Goal: Communication & Community: Share content

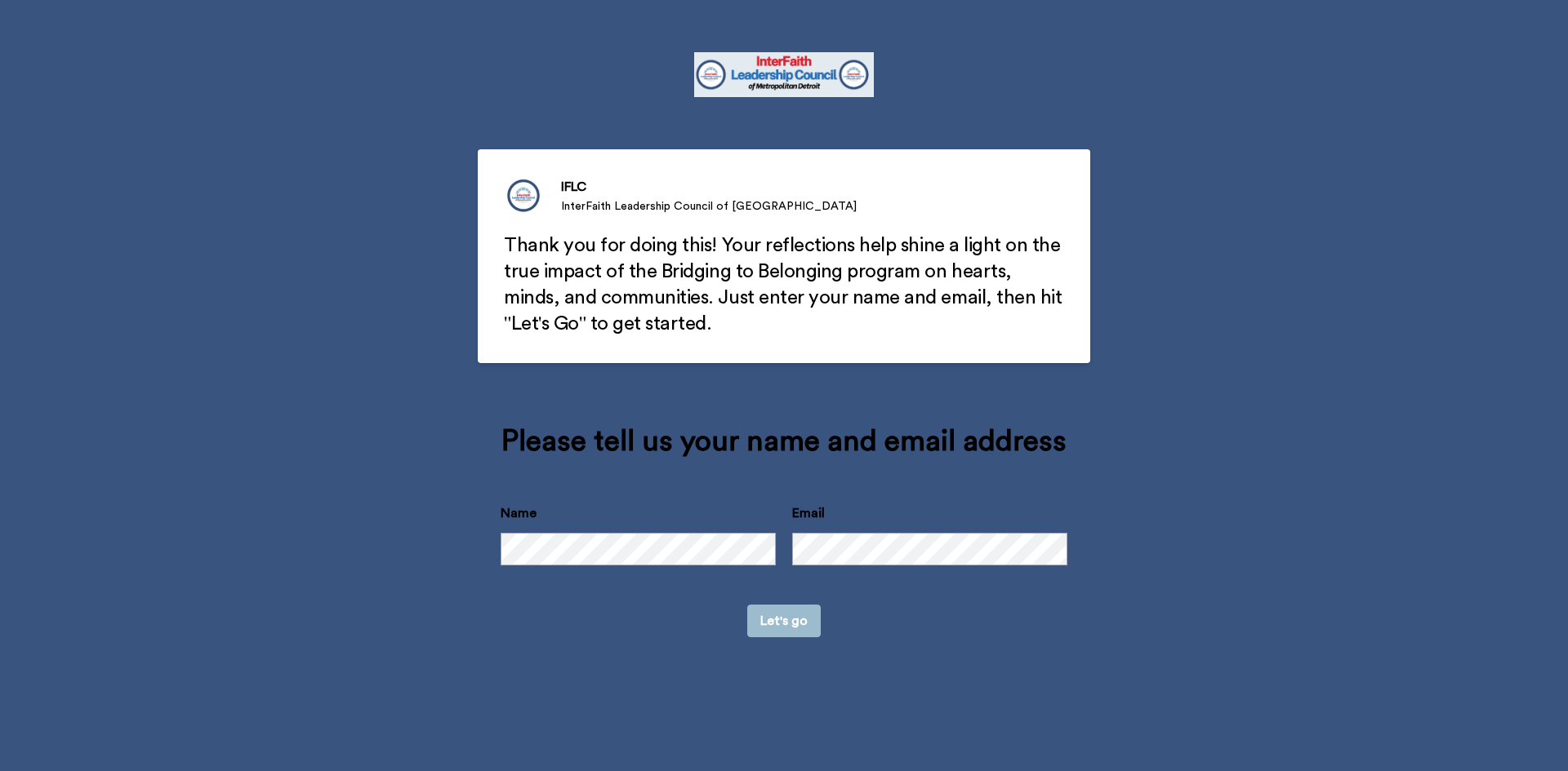
click at [796, 625] on button "Let's go" at bounding box center [784, 621] width 73 height 33
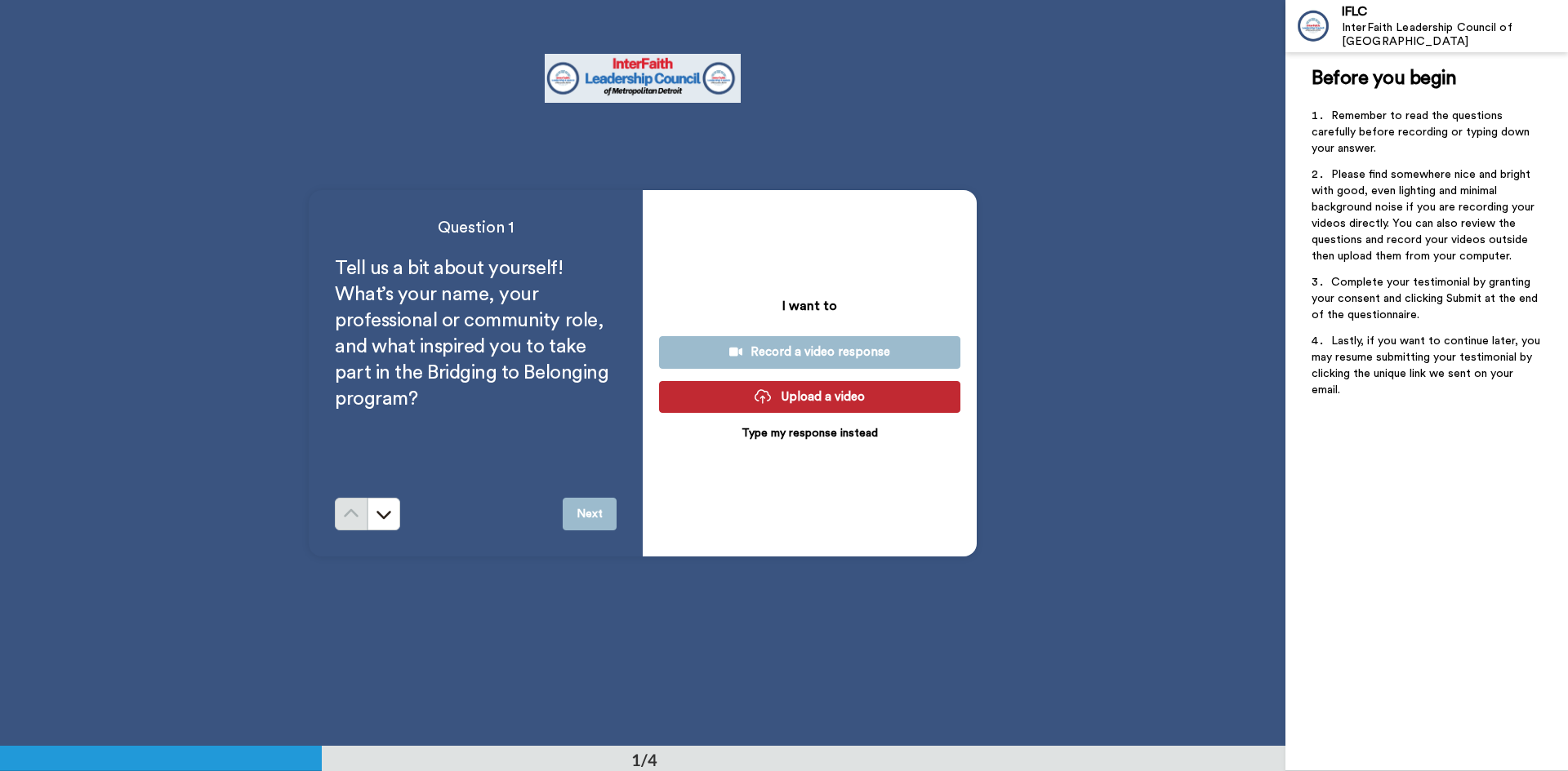
click at [815, 350] on div "Record a video response" at bounding box center [810, 352] width 275 height 17
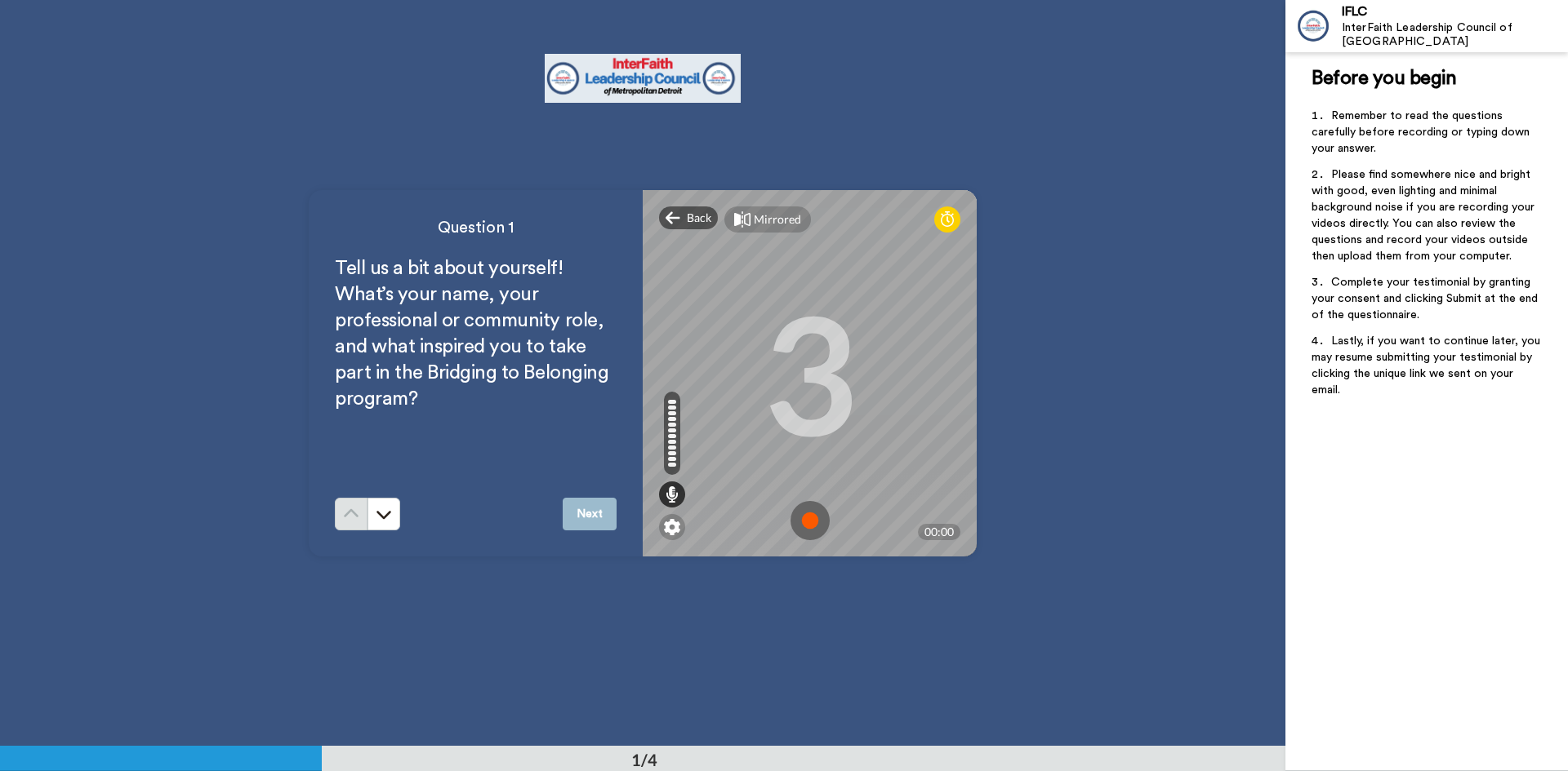
click at [585, 515] on button "Next" at bounding box center [590, 514] width 54 height 33
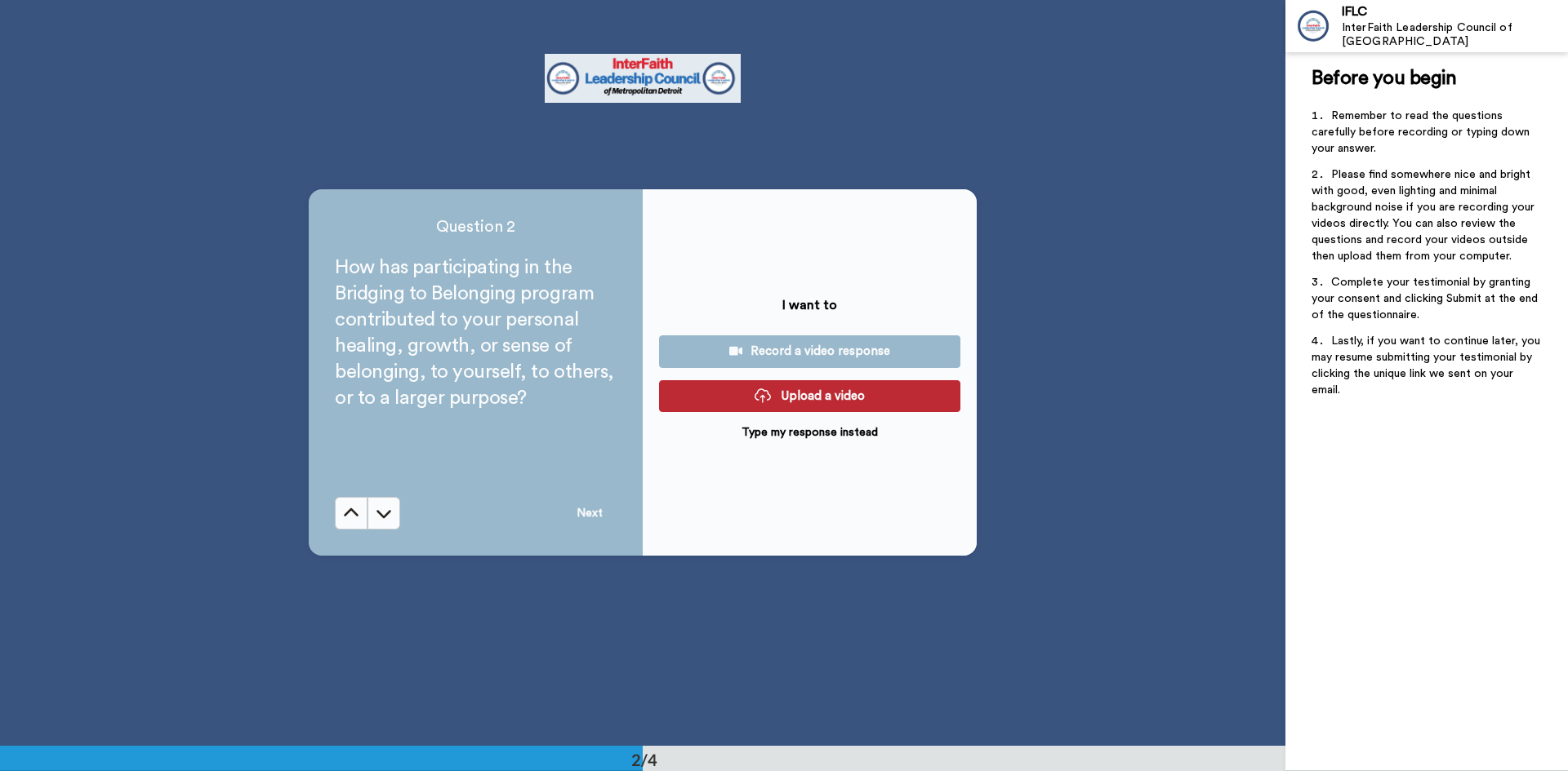
scroll to position [747, 0]
click at [795, 354] on div "Record a video response" at bounding box center [810, 352] width 275 height 17
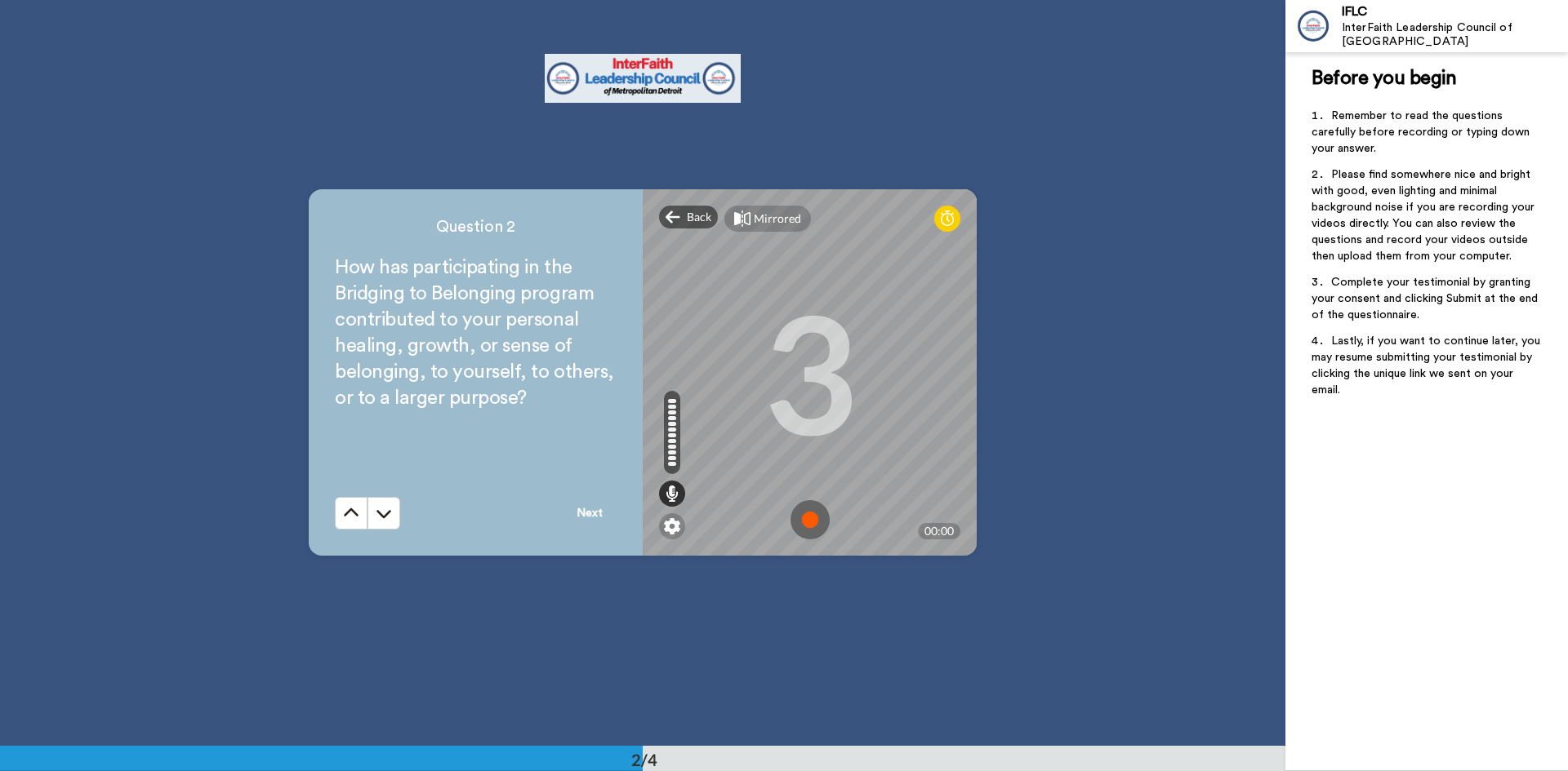
click at [593, 509] on button "Next" at bounding box center [590, 513] width 54 height 33
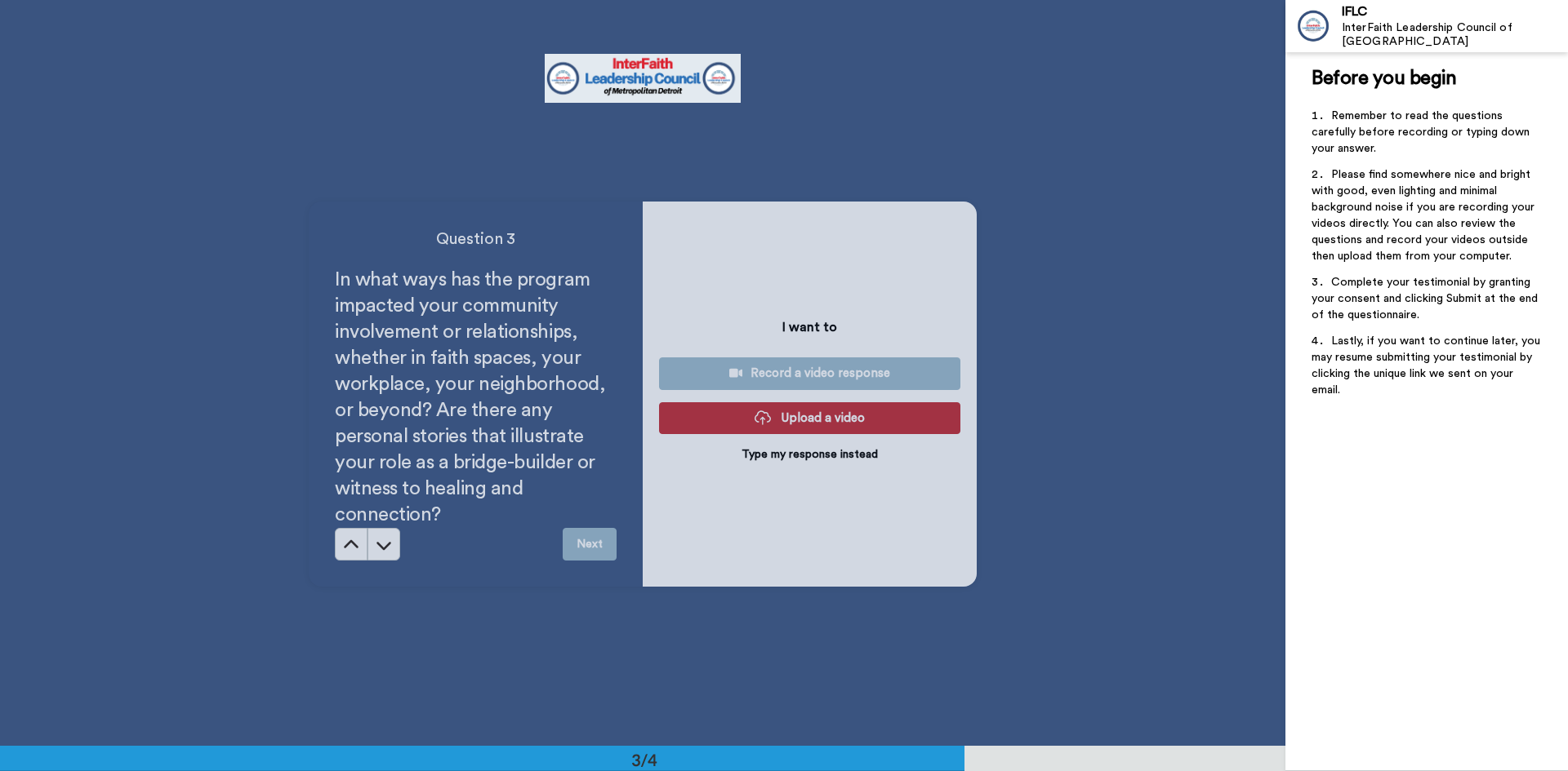
scroll to position [1493, 0]
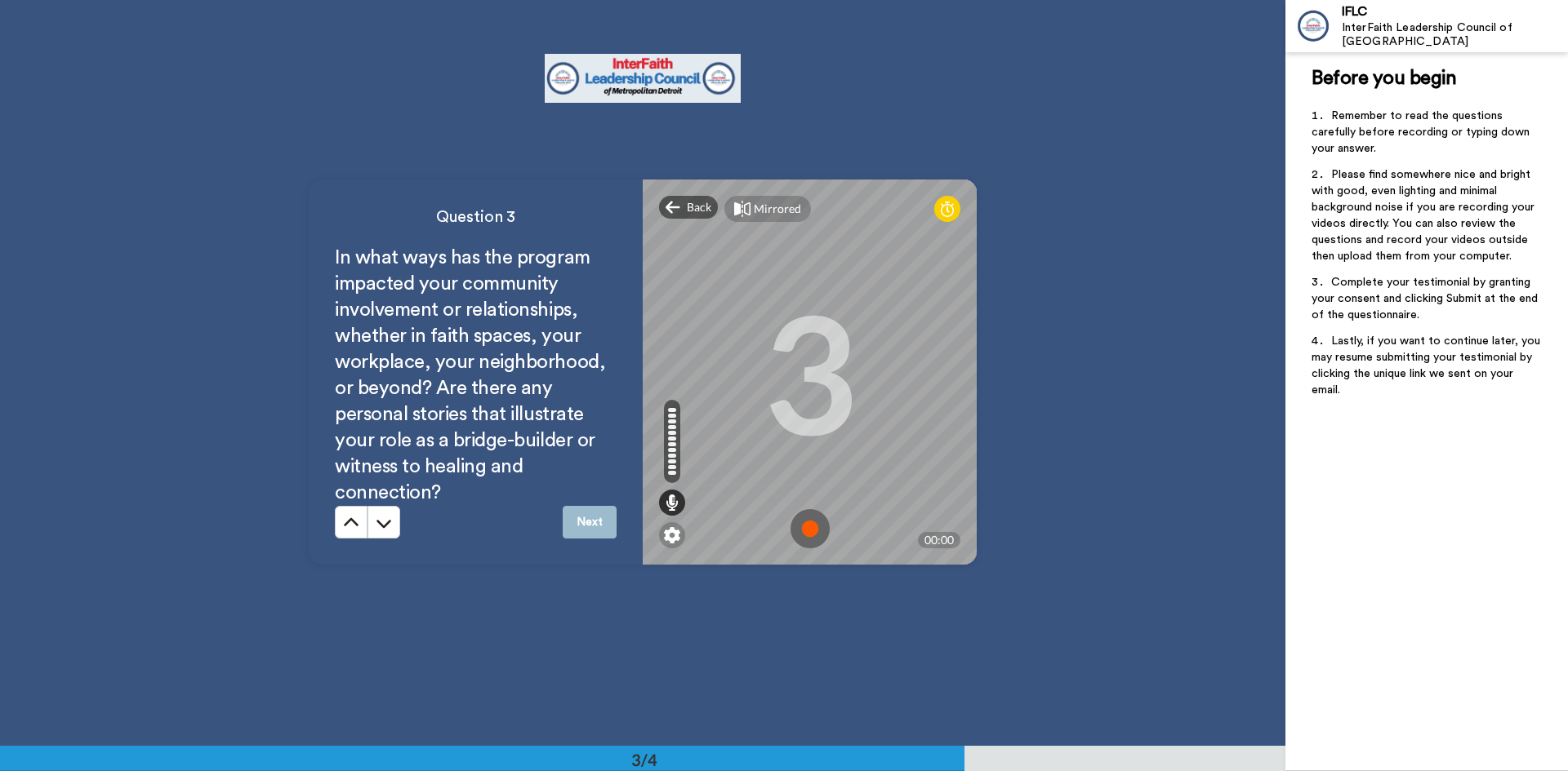
click at [581, 523] on button "Next" at bounding box center [590, 522] width 54 height 33
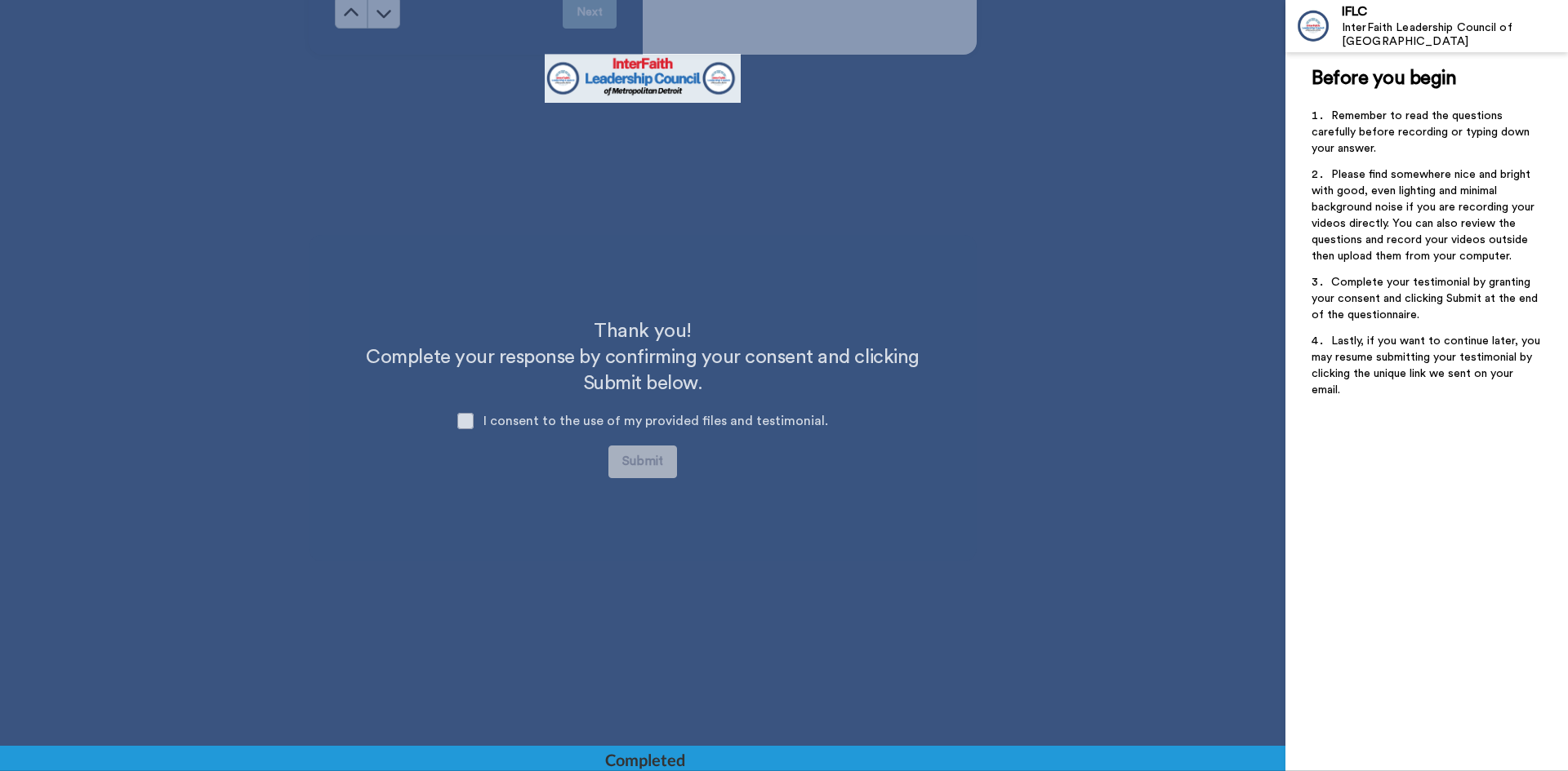
scroll to position [2029, 0]
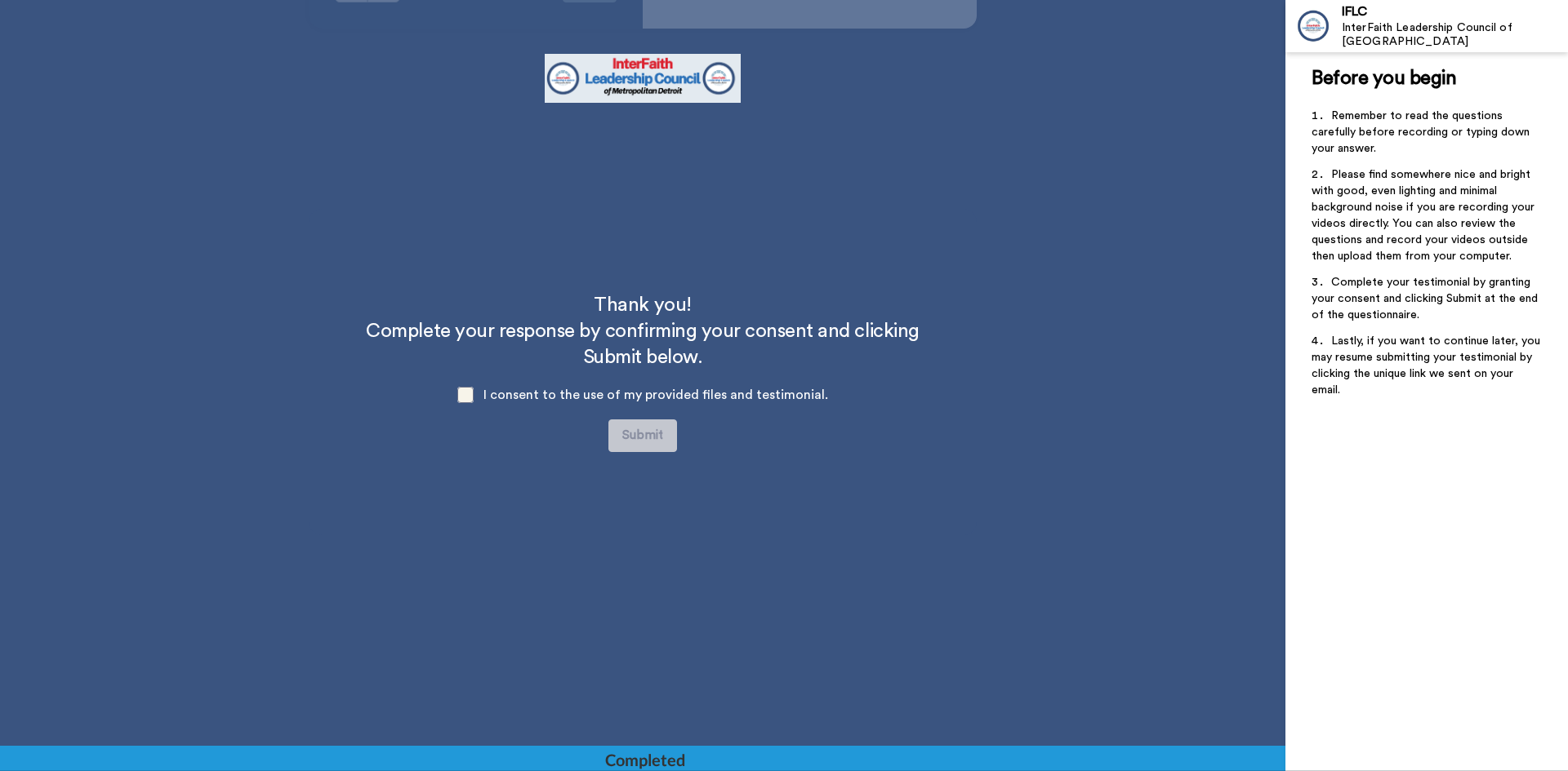
click at [467, 392] on span at bounding box center [465, 394] width 16 height 16
click at [472, 394] on span at bounding box center [465, 394] width 16 height 16
click at [468, 395] on span at bounding box center [465, 394] width 16 height 16
